Goal: Use online tool/utility: Use online tool/utility

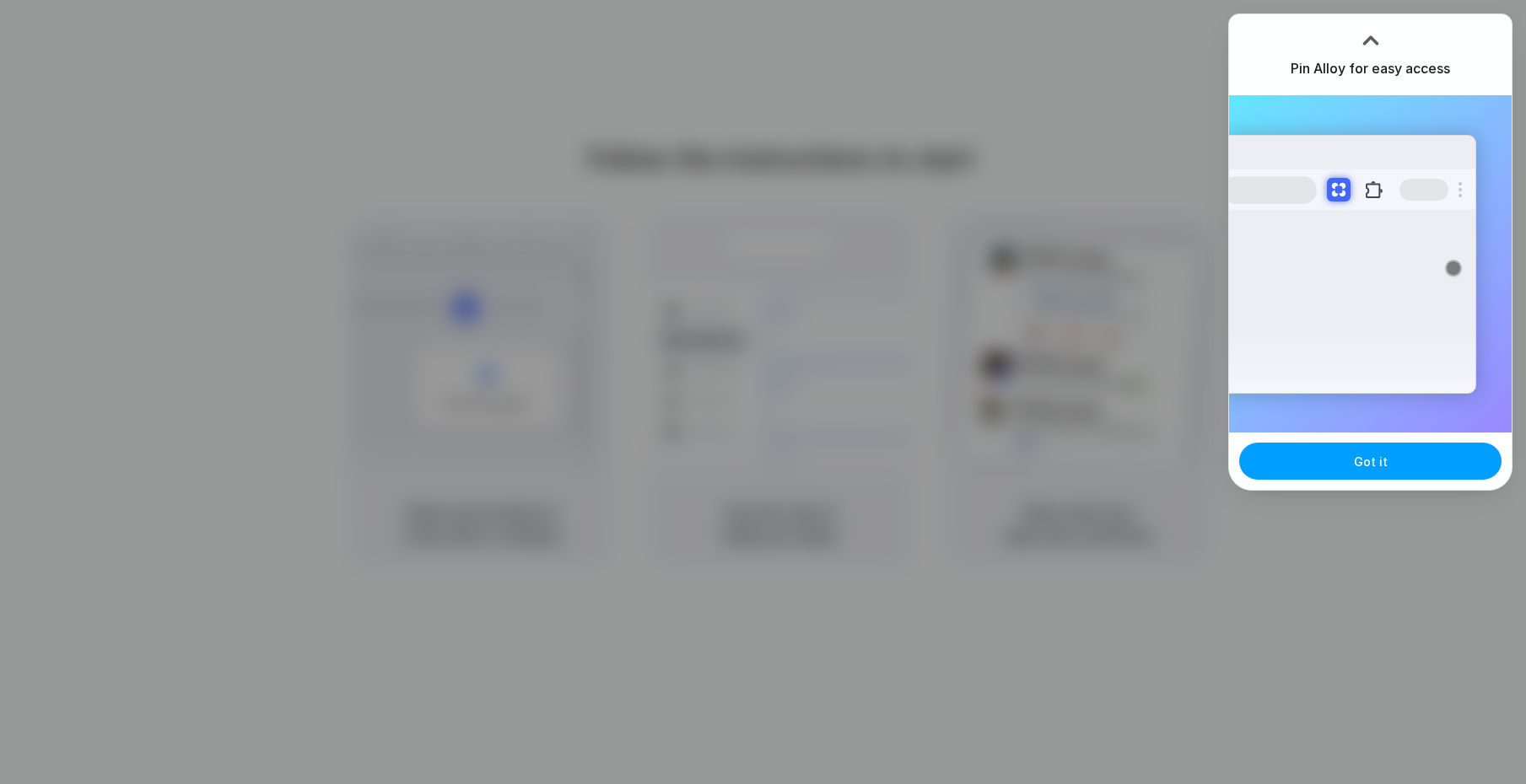
click at [1374, 470] on button "Got it" at bounding box center [1370, 461] width 262 height 37
